Goal: Task Accomplishment & Management: Complete application form

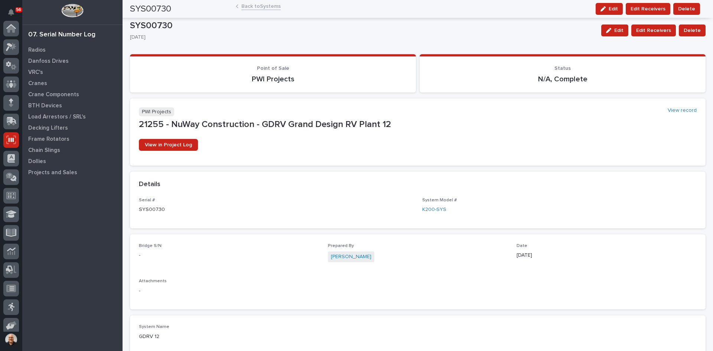
scroll to position [98, 0]
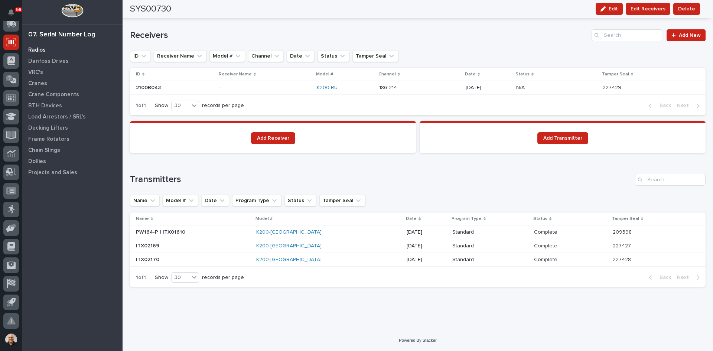
click at [35, 50] on p "Radios" at bounding box center [36, 50] width 17 height 7
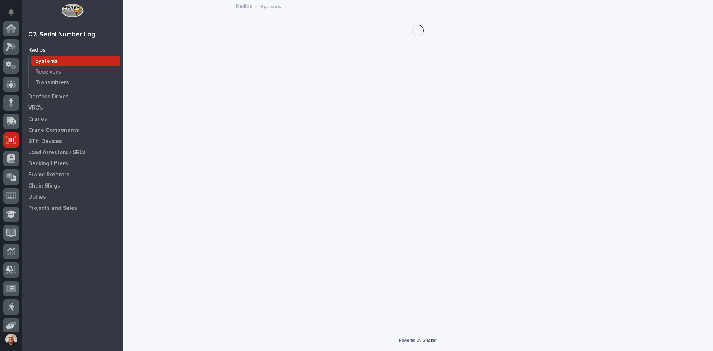
scroll to position [98, 0]
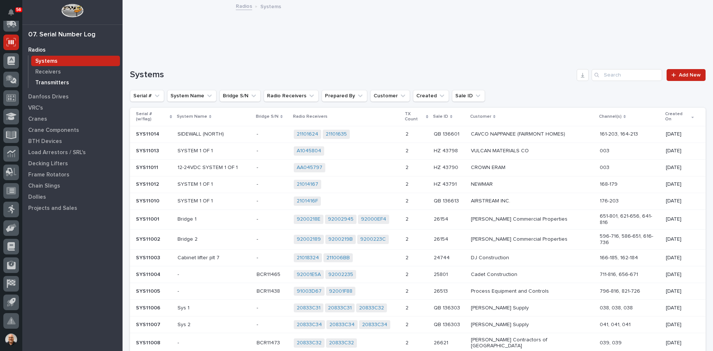
click at [50, 79] on div "Transmitters" at bounding box center [75, 82] width 89 height 10
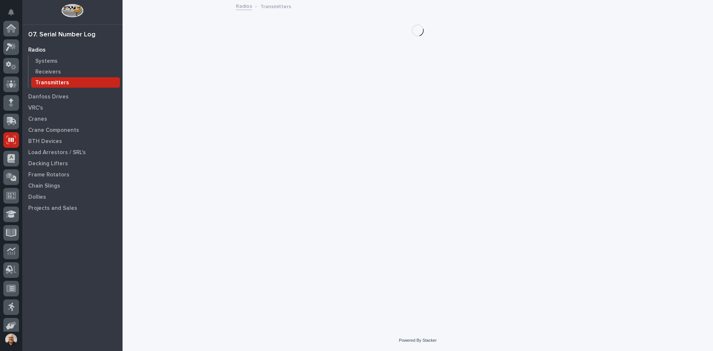
scroll to position [98, 0]
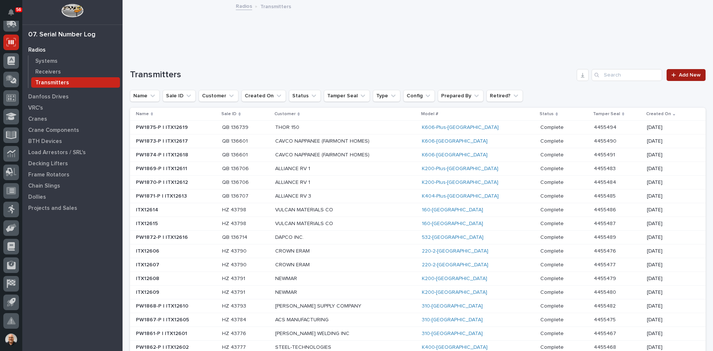
click at [681, 72] on span "Add New" at bounding box center [689, 74] width 22 height 5
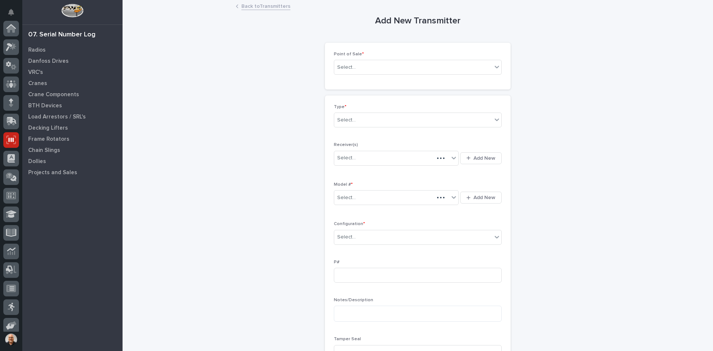
scroll to position [98, 0]
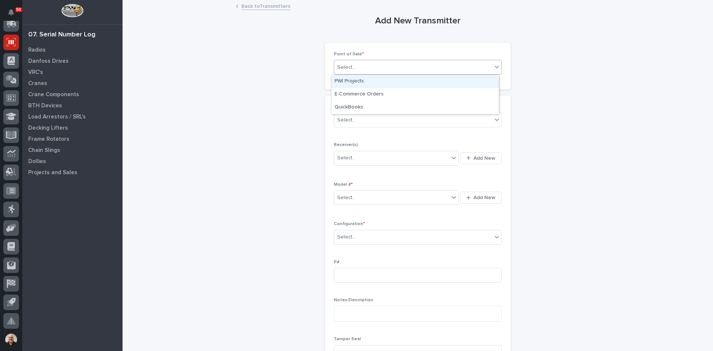
click at [360, 70] on div "Select..." at bounding box center [413, 67] width 158 height 12
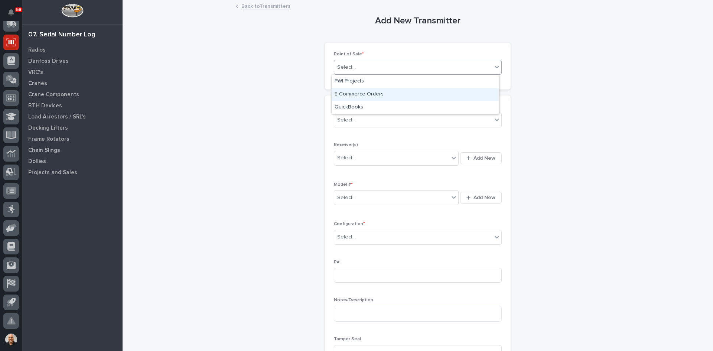
click at [359, 93] on div "E-Commerce Orders" at bounding box center [414, 94] width 167 height 13
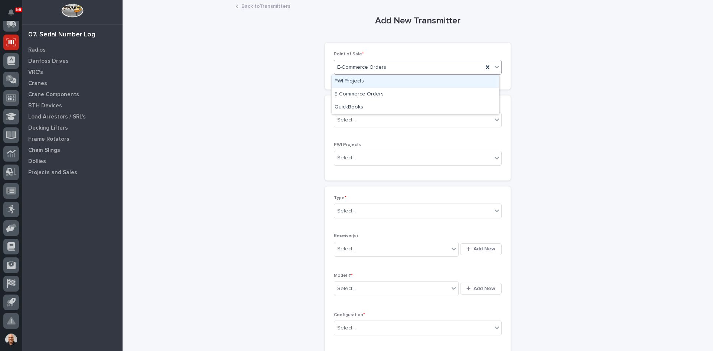
click at [396, 66] on div "E-Commerce Orders" at bounding box center [408, 67] width 149 height 12
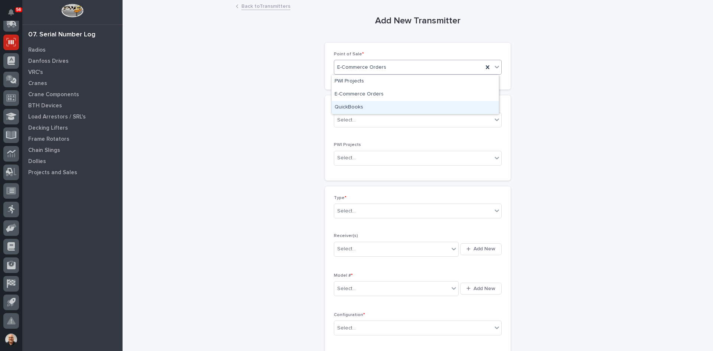
click at [353, 108] on div "QuickBooks" at bounding box center [414, 107] width 167 height 13
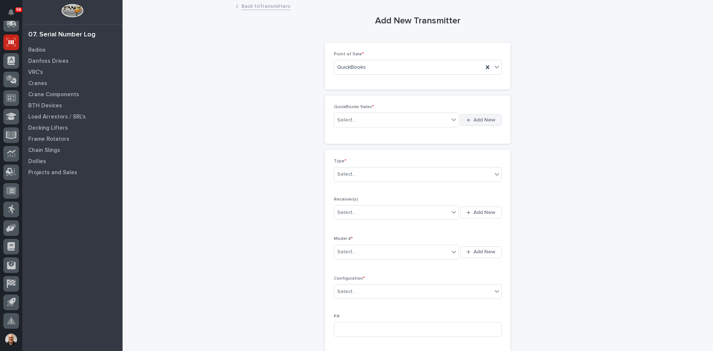
click at [478, 118] on span "Add New" at bounding box center [484, 120] width 22 height 7
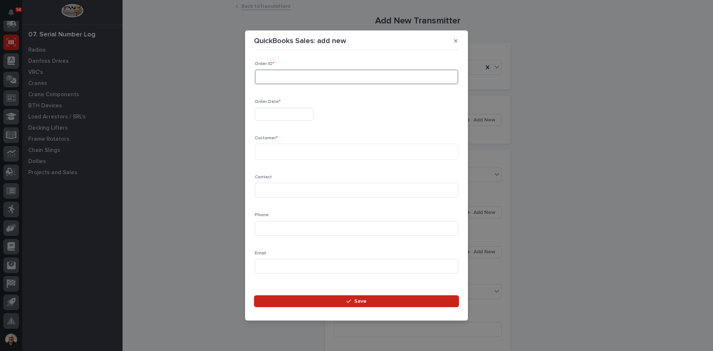
click at [262, 77] on input at bounding box center [356, 76] width 203 height 15
type input "136741"
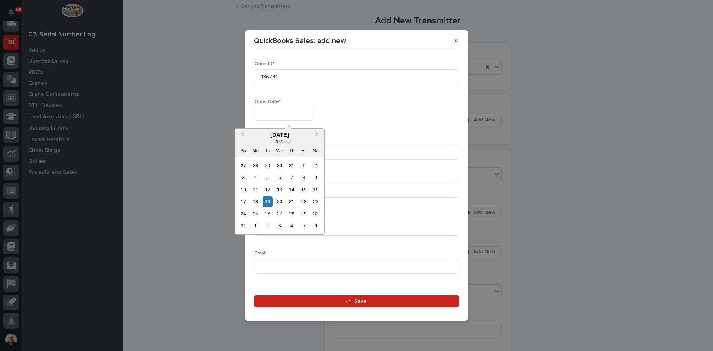
click at [288, 113] on input "text" at bounding box center [284, 114] width 59 height 13
click at [267, 202] on div "19" at bounding box center [267, 201] width 10 height 10
type input "**********"
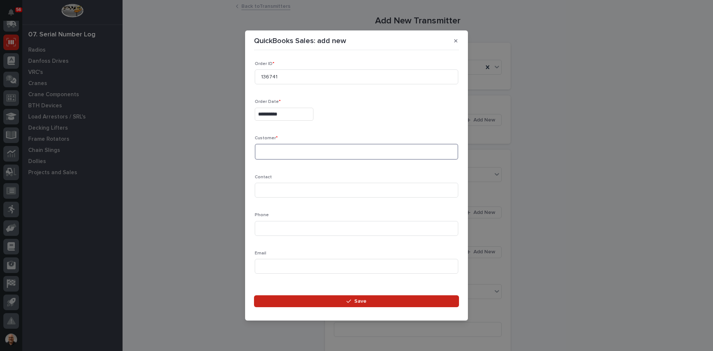
click at [260, 153] on textarea at bounding box center [356, 152] width 203 height 16
type textarea "*******"
click at [271, 194] on input at bounding box center [356, 190] width 203 height 15
type input "[PERSON_NAME]"
click at [268, 224] on input at bounding box center [356, 228] width 203 height 15
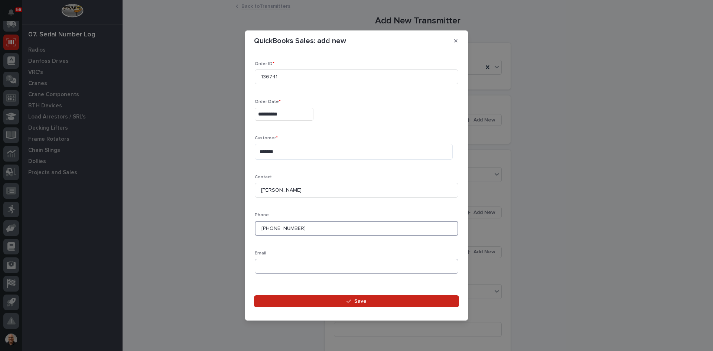
type input "[PHONE_NUMBER]"
click at [264, 264] on input at bounding box center [356, 266] width 203 height 15
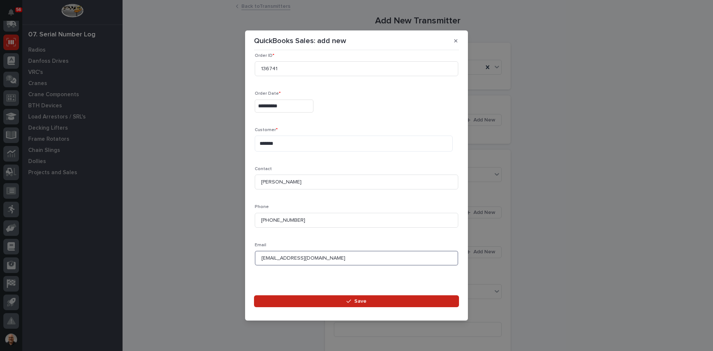
scroll to position [10, 0]
type input "[EMAIL_ADDRESS][DOMAIN_NAME]"
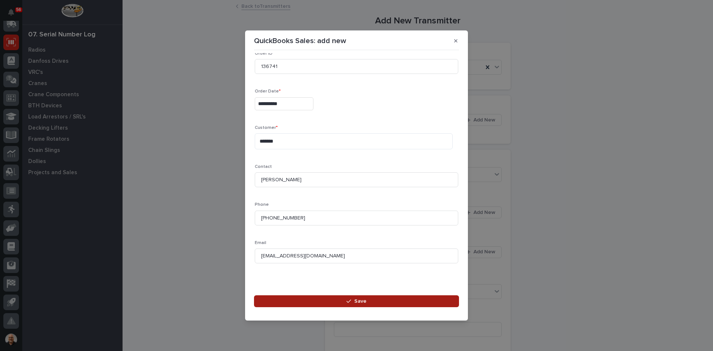
click at [353, 304] on button "Save" at bounding box center [356, 301] width 205 height 12
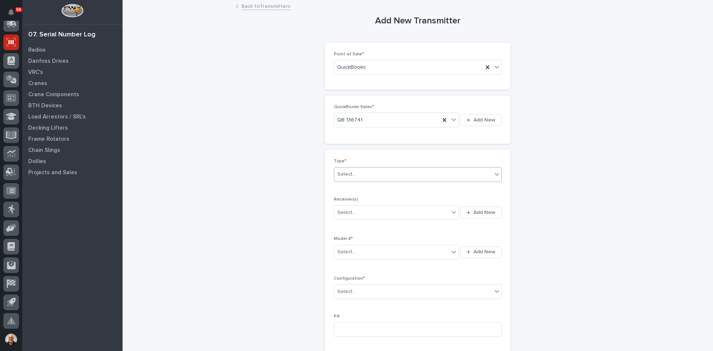
click at [354, 174] on div "Select..." at bounding box center [413, 174] width 158 height 12
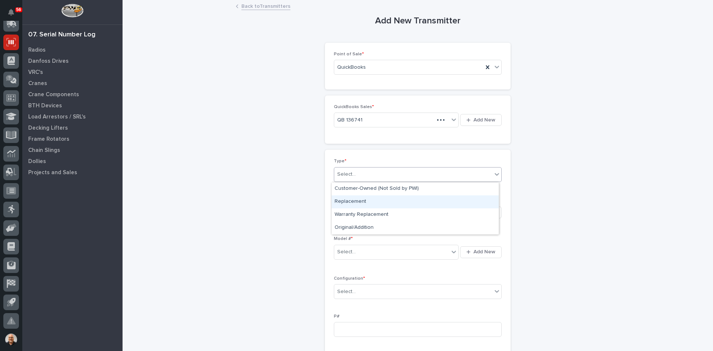
click at [349, 204] on div "Replacement" at bounding box center [414, 201] width 167 height 13
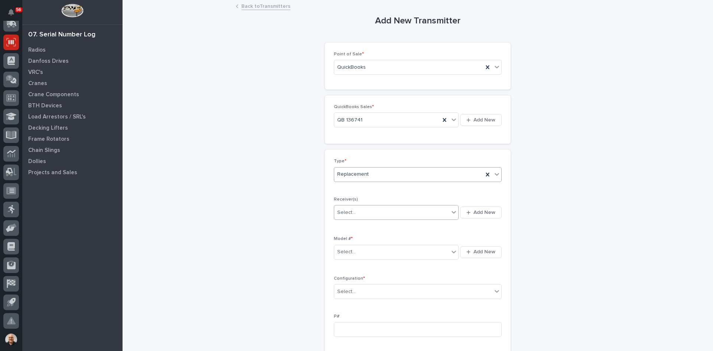
click at [356, 210] on input "text" at bounding box center [356, 212] width 1 height 6
type input "********"
click at [351, 226] on div "2100B043" at bounding box center [393, 226] width 124 height 13
type input "********"
click at [349, 225] on div "2010D3C8" at bounding box center [393, 226] width 124 height 13
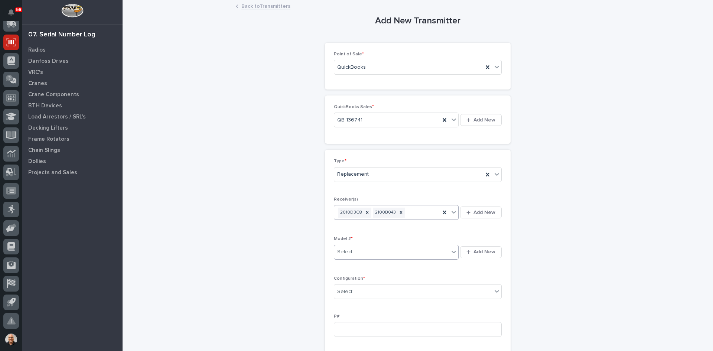
click at [359, 251] on div "Select..." at bounding box center [391, 252] width 115 height 12
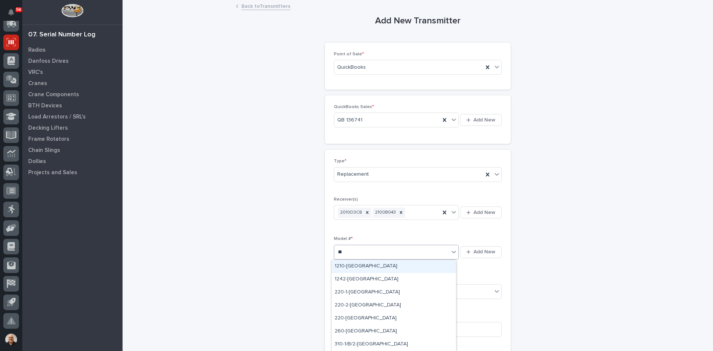
type input "***"
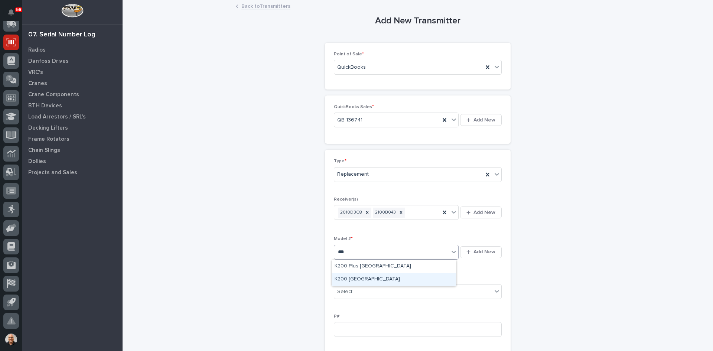
click at [343, 277] on div "K200-[GEOGRAPHIC_DATA]" at bounding box center [393, 279] width 124 height 13
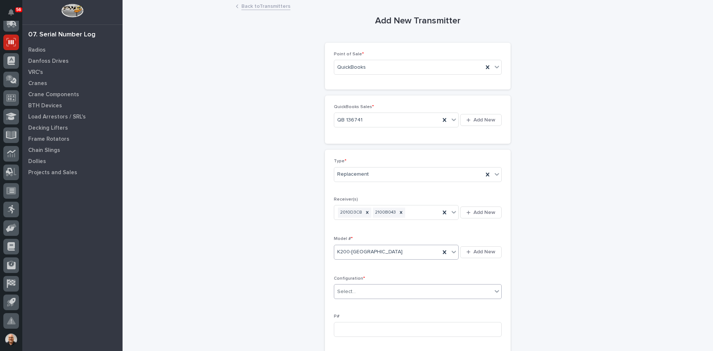
click at [350, 292] on div "Select..." at bounding box center [346, 292] width 19 height 8
click at [349, 304] on div "Standard" at bounding box center [414, 305] width 167 height 13
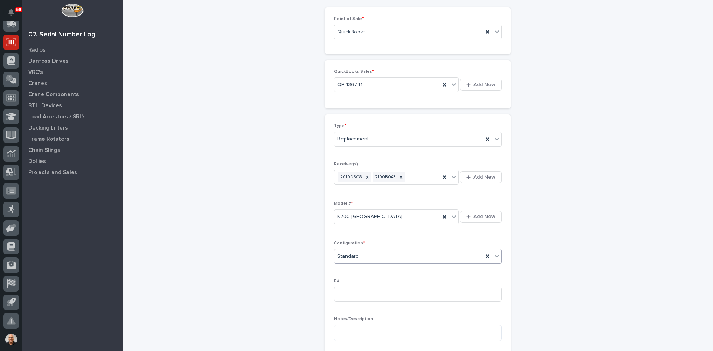
scroll to position [74, 0]
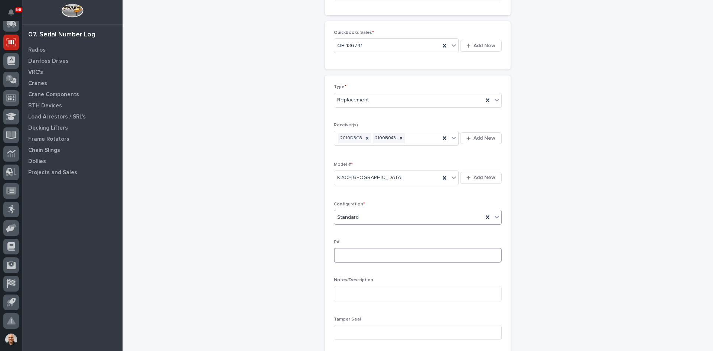
click at [335, 254] on input at bounding box center [418, 255] width 168 height 15
type input "PW1876-P"
click at [346, 331] on input at bounding box center [418, 332] width 168 height 15
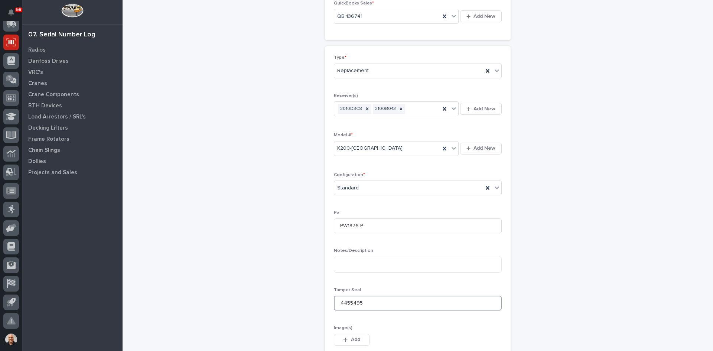
scroll to position [223, 0]
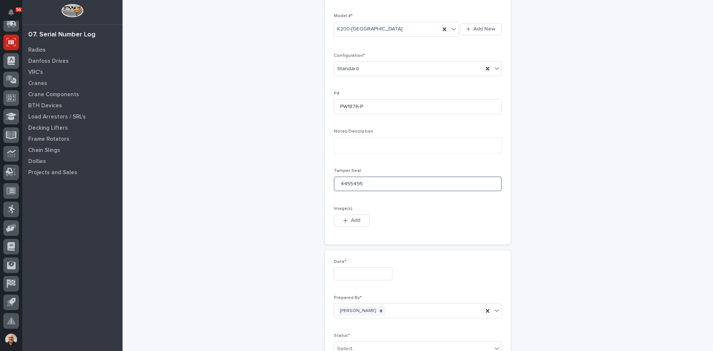
type input "4455495"
click at [349, 275] on input "text" at bounding box center [363, 273] width 59 height 13
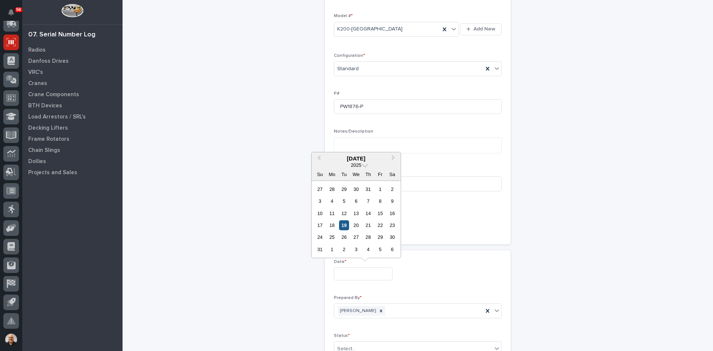
click at [345, 224] on div "19" at bounding box center [344, 225] width 10 height 10
type input "**********"
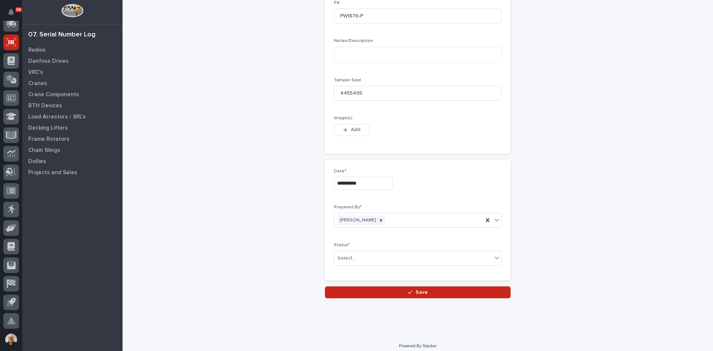
scroll to position [319, 0]
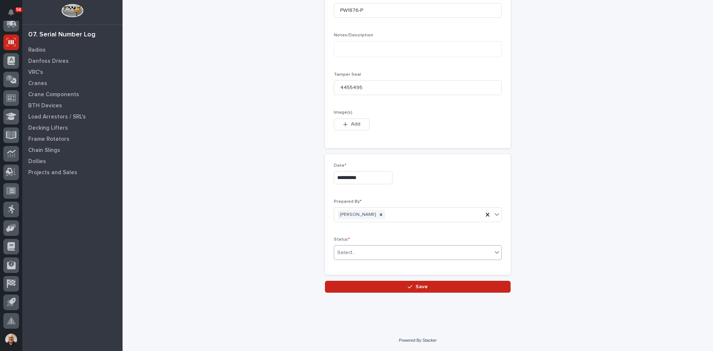
click at [366, 253] on div "Select..." at bounding box center [413, 252] width 158 height 12
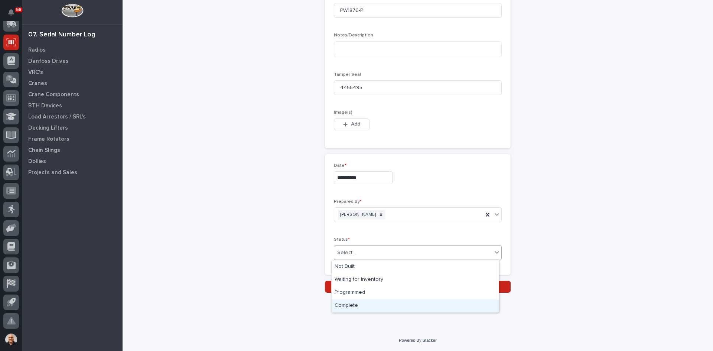
click at [353, 302] on div "Complete" at bounding box center [414, 305] width 167 height 13
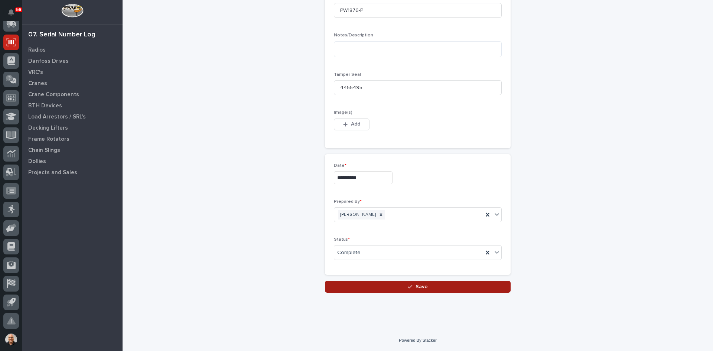
click at [415, 285] on span "Save" at bounding box center [421, 286] width 12 height 7
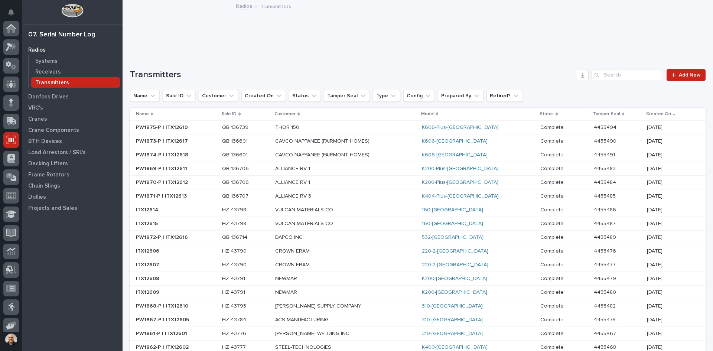
scroll to position [98, 0]
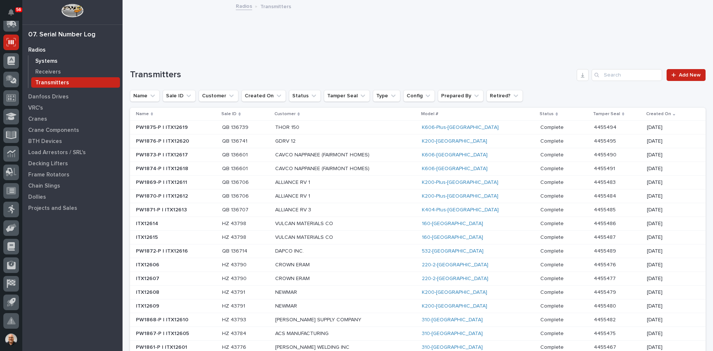
click at [48, 61] on p "Systems" at bounding box center [46, 61] width 22 height 7
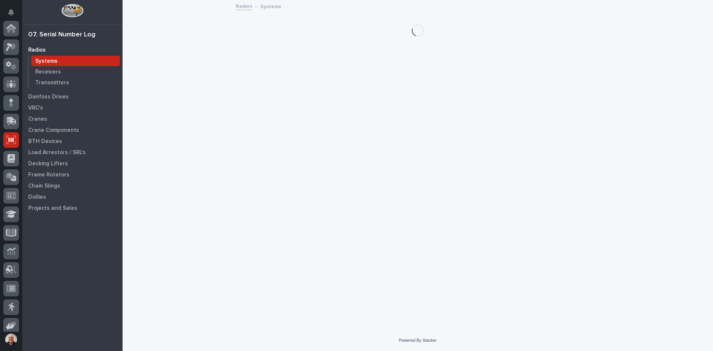
scroll to position [98, 0]
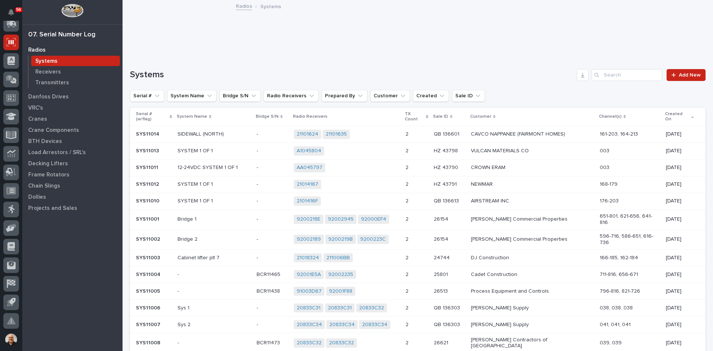
drag, startPoint x: 48, startPoint y: 61, endPoint x: 35, endPoint y: 49, distance: 17.4
click at [35, 49] on p "Radios" at bounding box center [36, 50] width 17 height 7
click at [37, 39] on div "07. Serial Number Log" at bounding box center [72, 33] width 100 height 16
click at [54, 83] on p "Transmitters" at bounding box center [52, 82] width 34 height 7
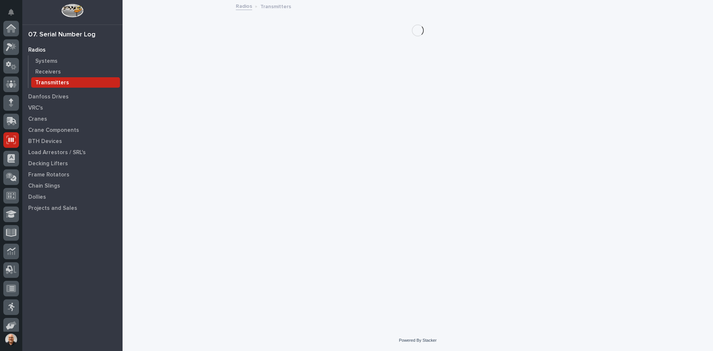
scroll to position [98, 0]
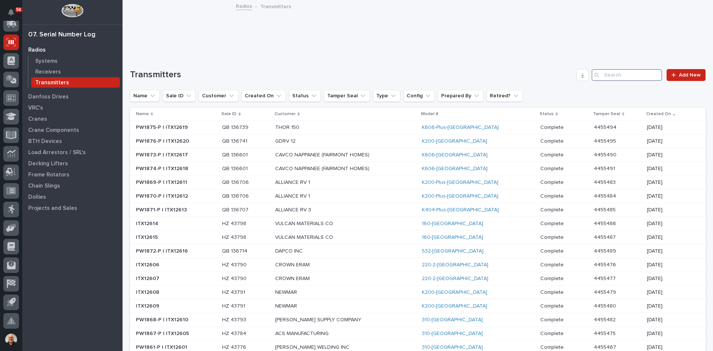
click at [613, 76] on input "Search" at bounding box center [626, 75] width 71 height 12
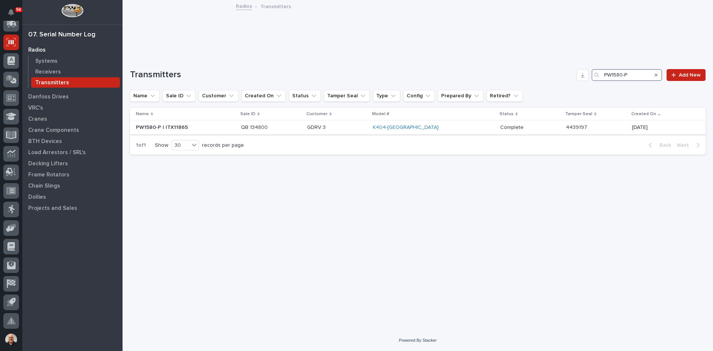
type input "PW1580-P"
click at [304, 127] on td "QB 134800 QB 134800" at bounding box center [271, 128] width 66 height 14
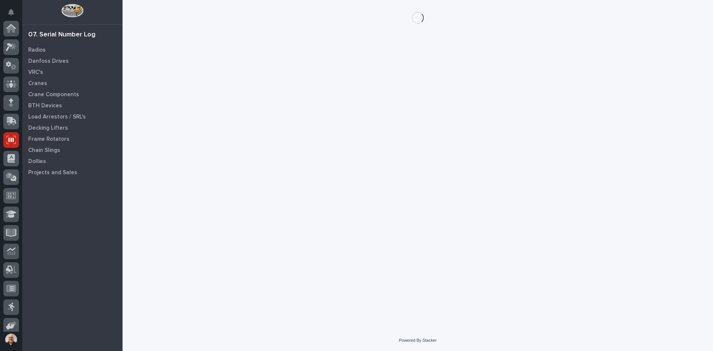
scroll to position [98, 0]
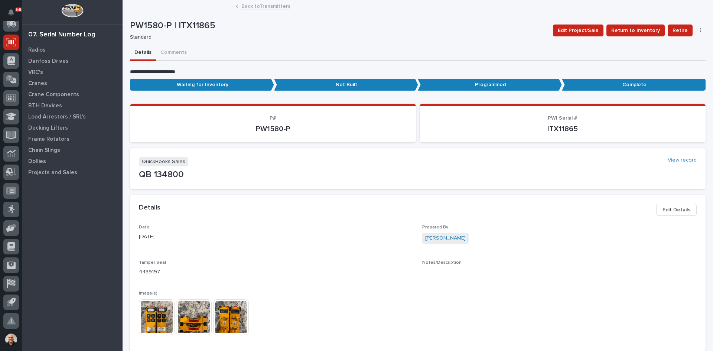
click at [156, 318] on img at bounding box center [157, 317] width 36 height 36
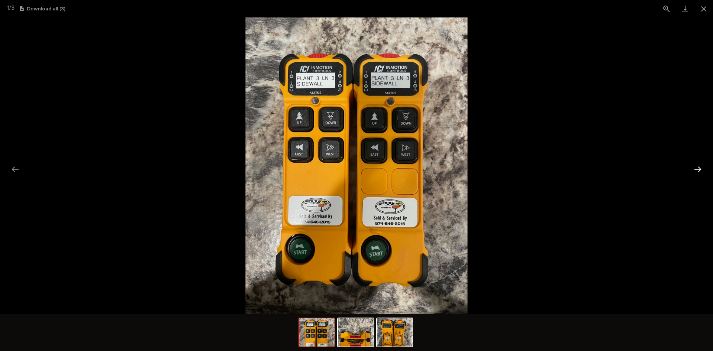
click at [698, 167] on button "Next slide" at bounding box center [698, 169] width 16 height 14
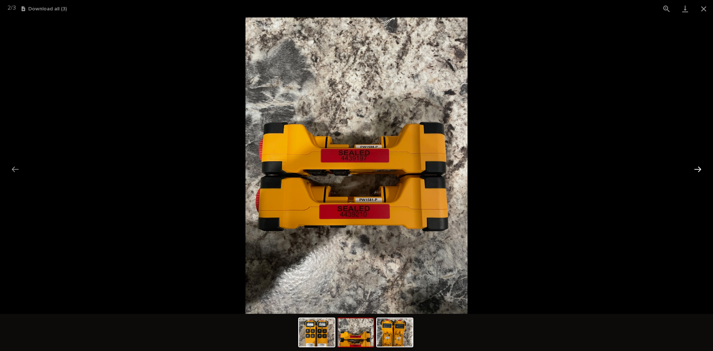
click at [698, 167] on button "Next slide" at bounding box center [698, 169] width 16 height 14
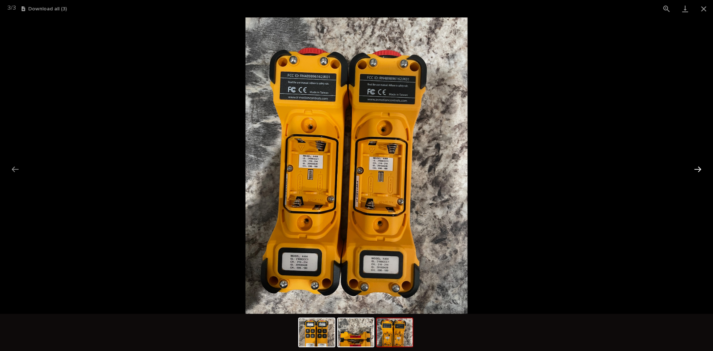
click at [698, 167] on button "Next slide" at bounding box center [698, 169] width 16 height 14
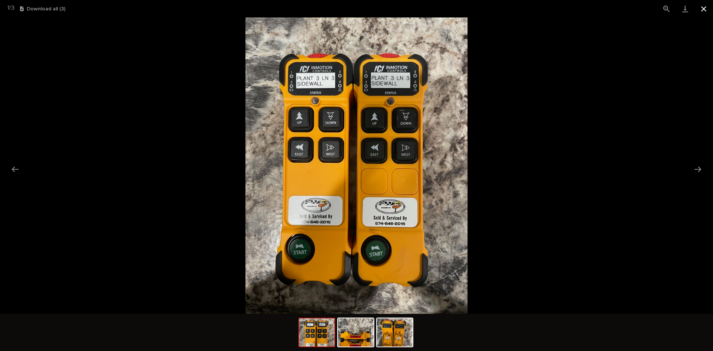
click at [703, 6] on button "Close gallery" at bounding box center [703, 8] width 19 height 17
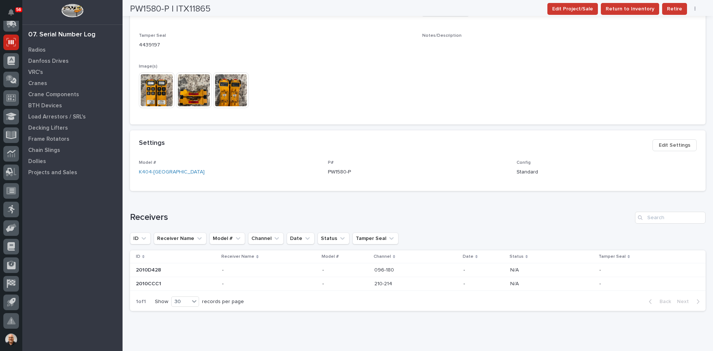
scroll to position [251, 0]
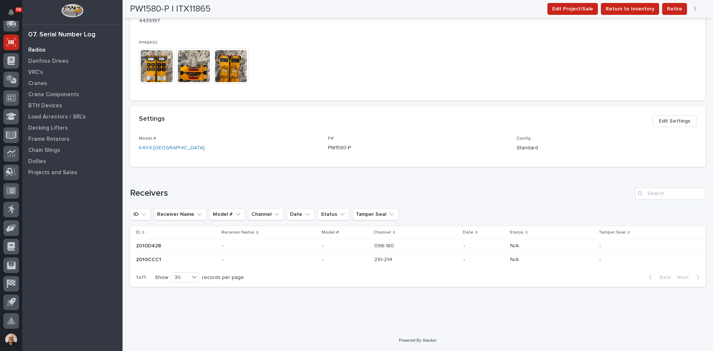
click at [34, 48] on p "Radios" at bounding box center [36, 50] width 17 height 7
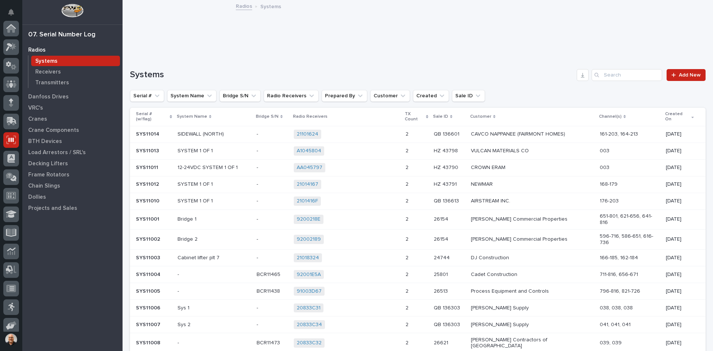
scroll to position [98, 0]
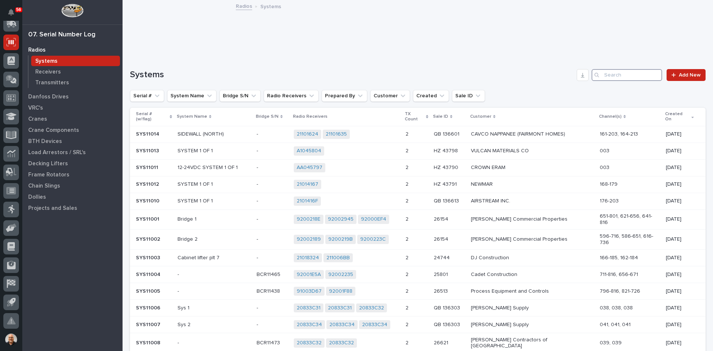
click at [608, 73] on input "Search" at bounding box center [626, 75] width 71 height 12
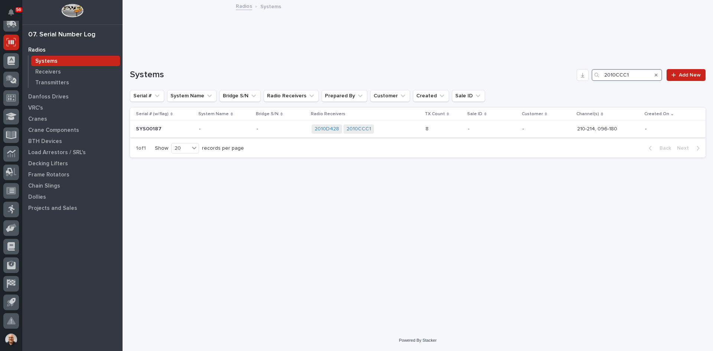
type input "2010CCC1"
click at [291, 132] on div "- -" at bounding box center [280, 129] width 49 height 12
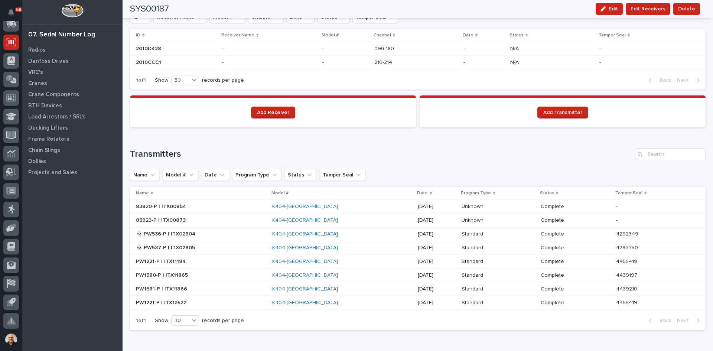
scroll to position [520, 0]
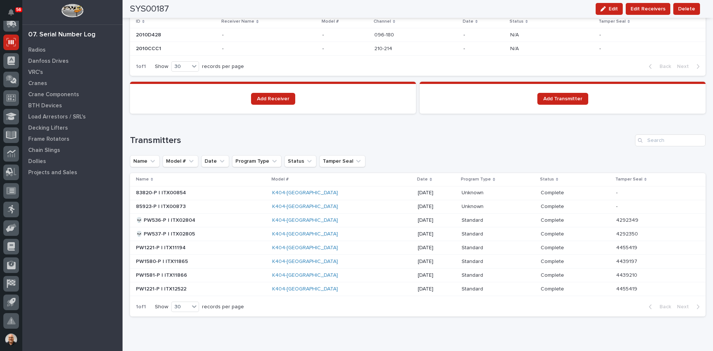
click at [195, 262] on p at bounding box center [201, 261] width 130 height 6
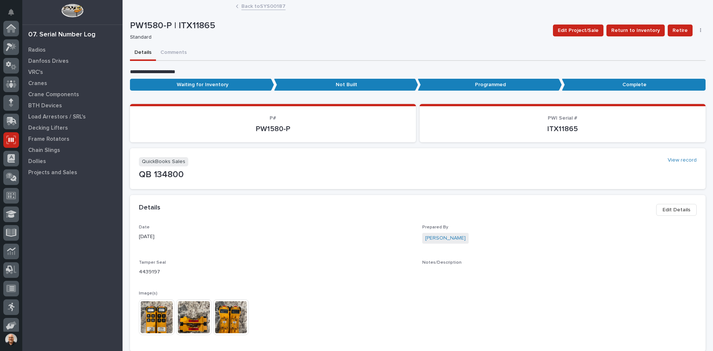
scroll to position [98, 0]
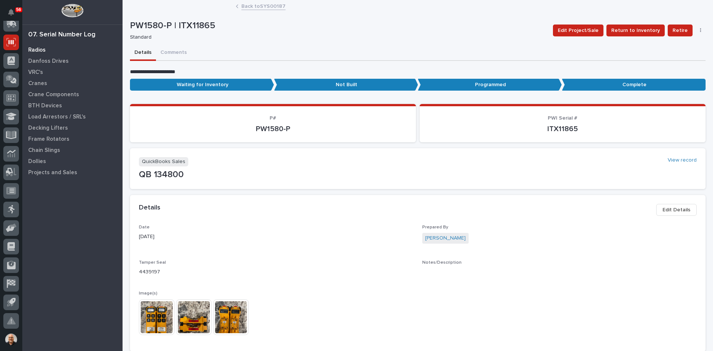
click at [32, 48] on p "Radios" at bounding box center [36, 50] width 17 height 7
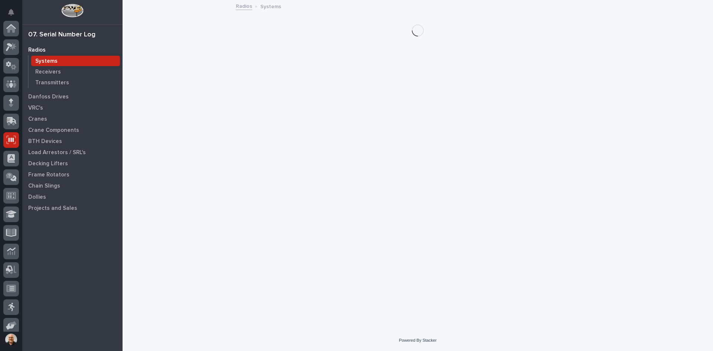
scroll to position [98, 0]
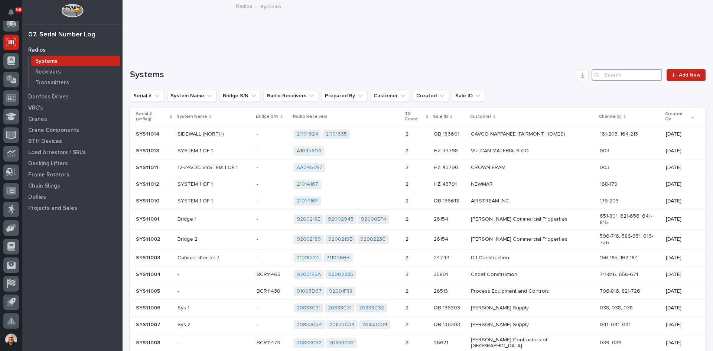
click at [609, 74] on input "Search" at bounding box center [626, 75] width 71 height 12
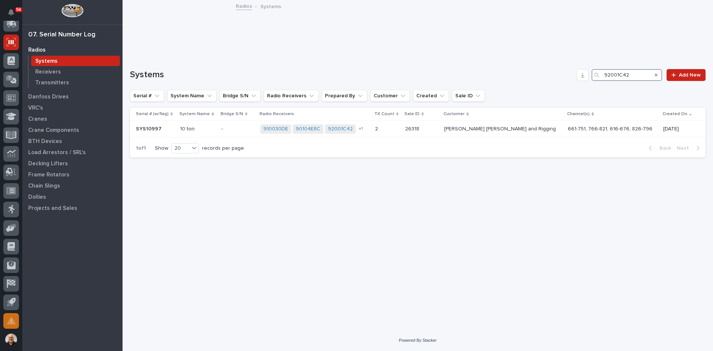
type input "92001C42"
